Goal: Task Accomplishment & Management: Manage account settings

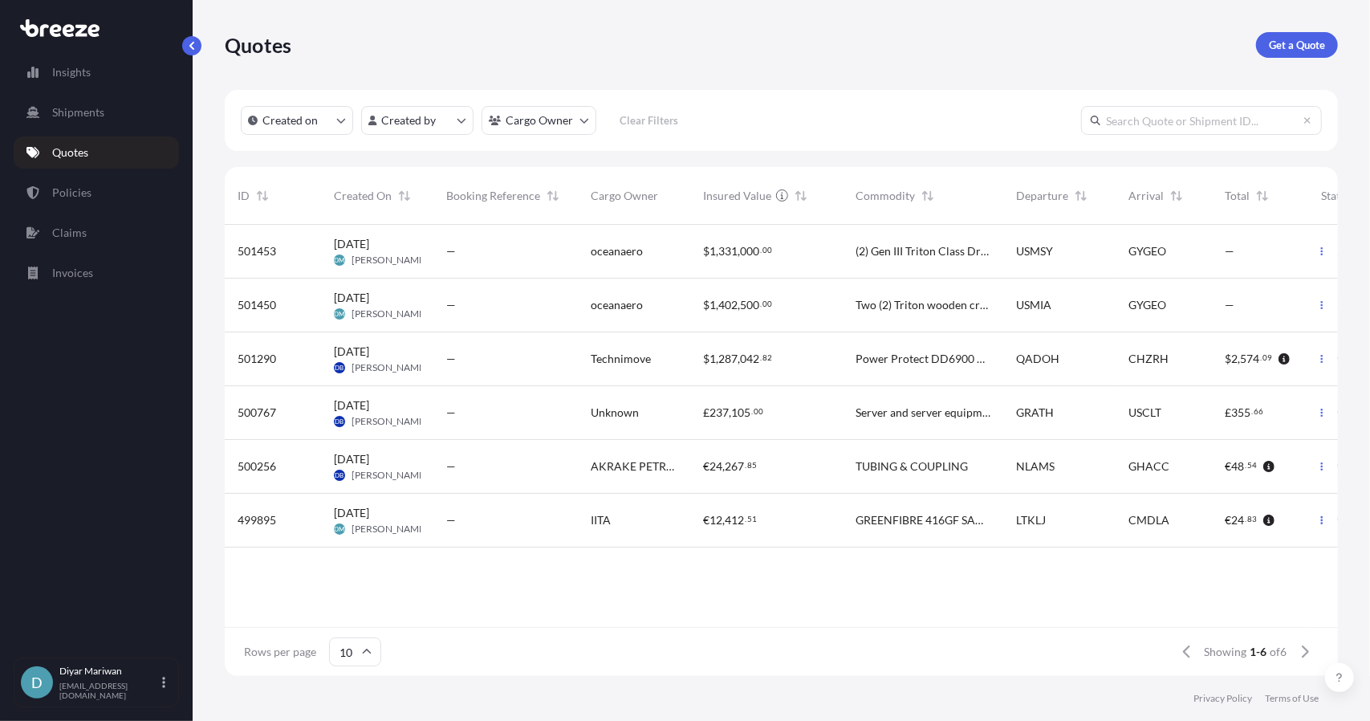
scroll to position [448, 1101]
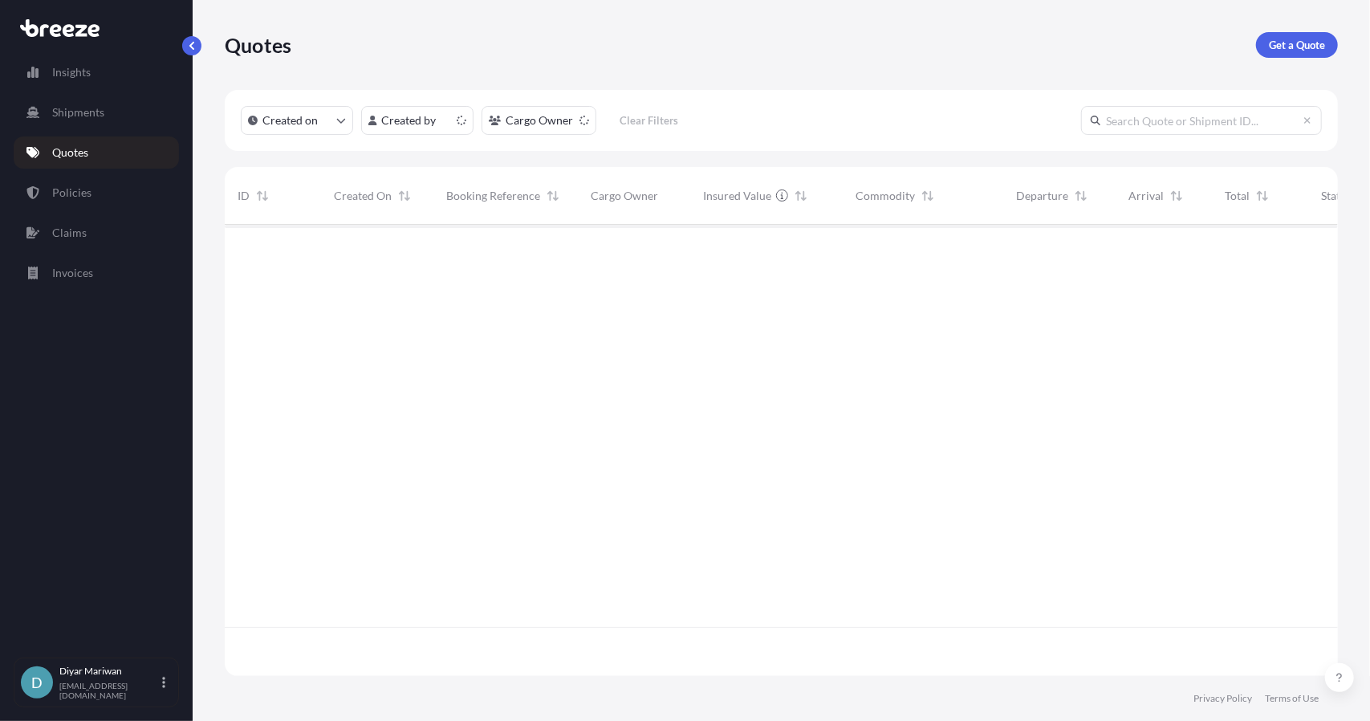
scroll to position [448, 1101]
